Goal: Unclear

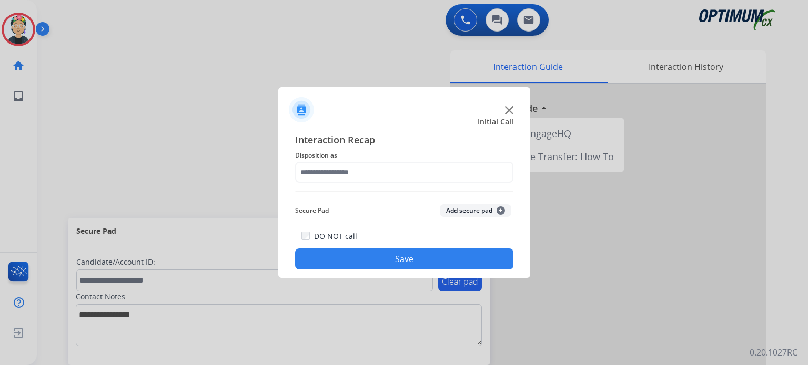
click at [507, 106] on img at bounding box center [509, 110] width 8 height 8
click at [507, 107] on img at bounding box center [509, 110] width 8 height 8
click at [507, 107] on div at bounding box center [607, 280] width 315 height 392
